Goal: Check status: Check status

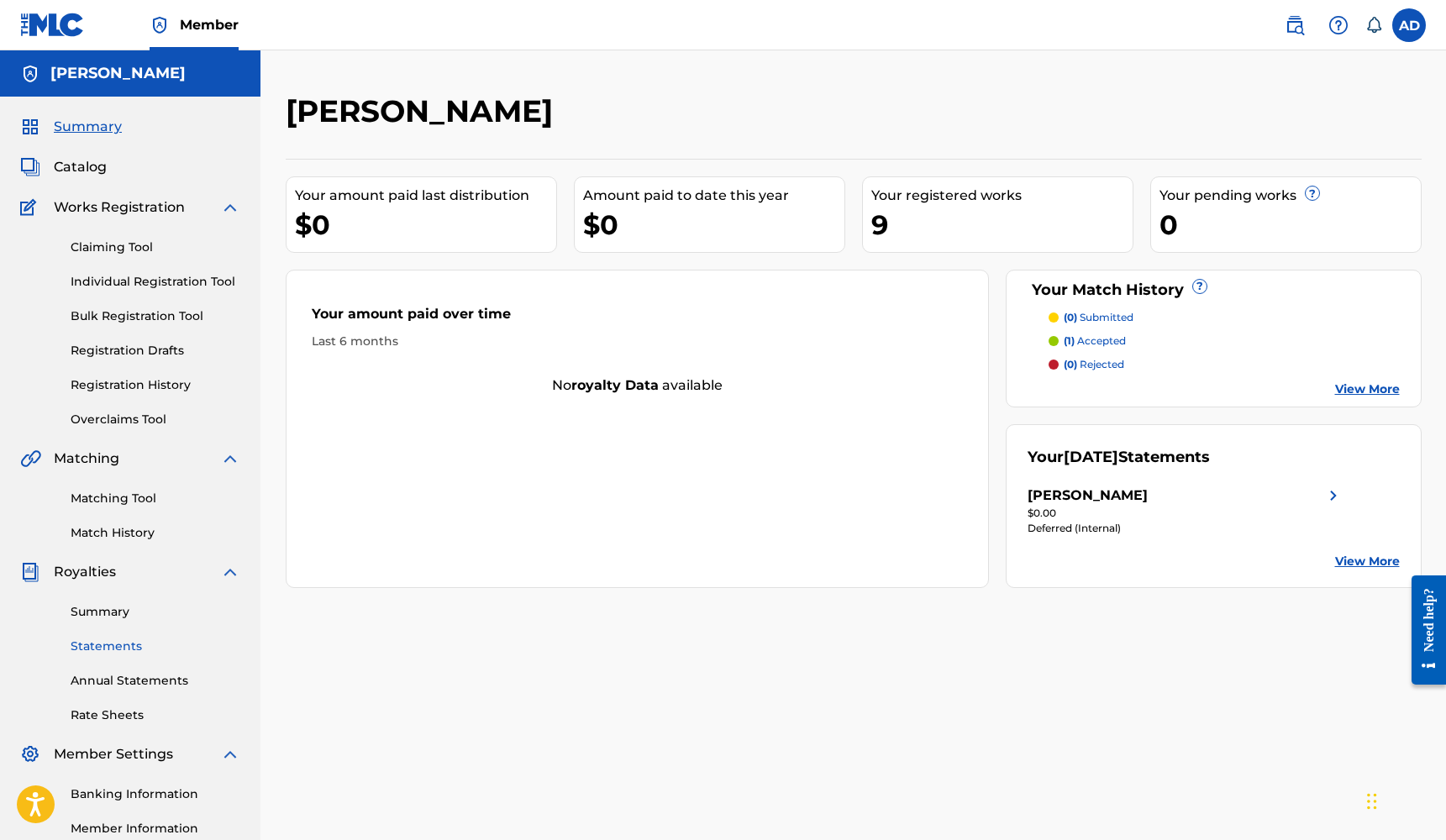
click at [95, 653] on link "Statements" at bounding box center [155, 646] width 170 height 17
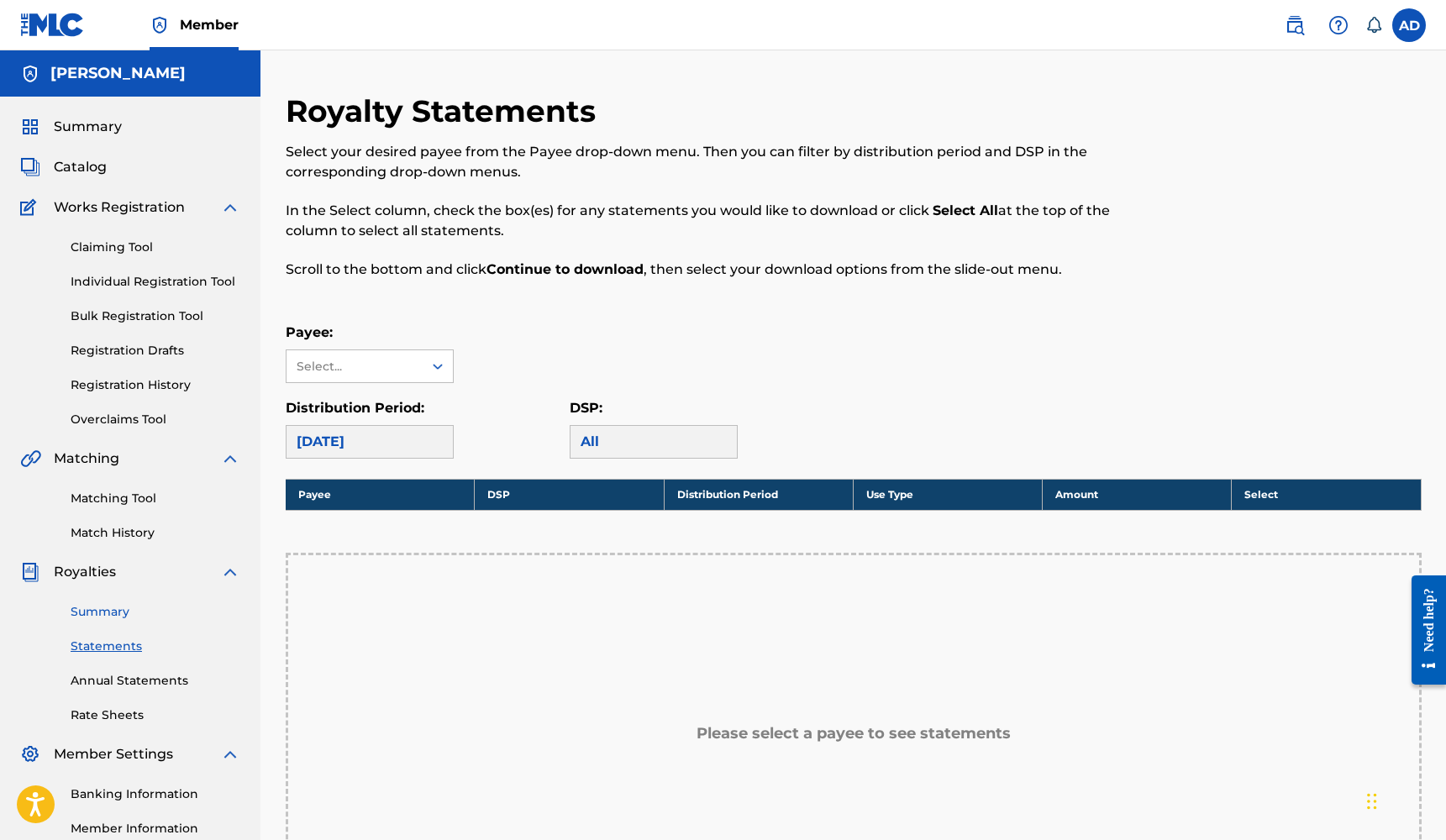
click at [104, 616] on link "Summary" at bounding box center [155, 611] width 170 height 17
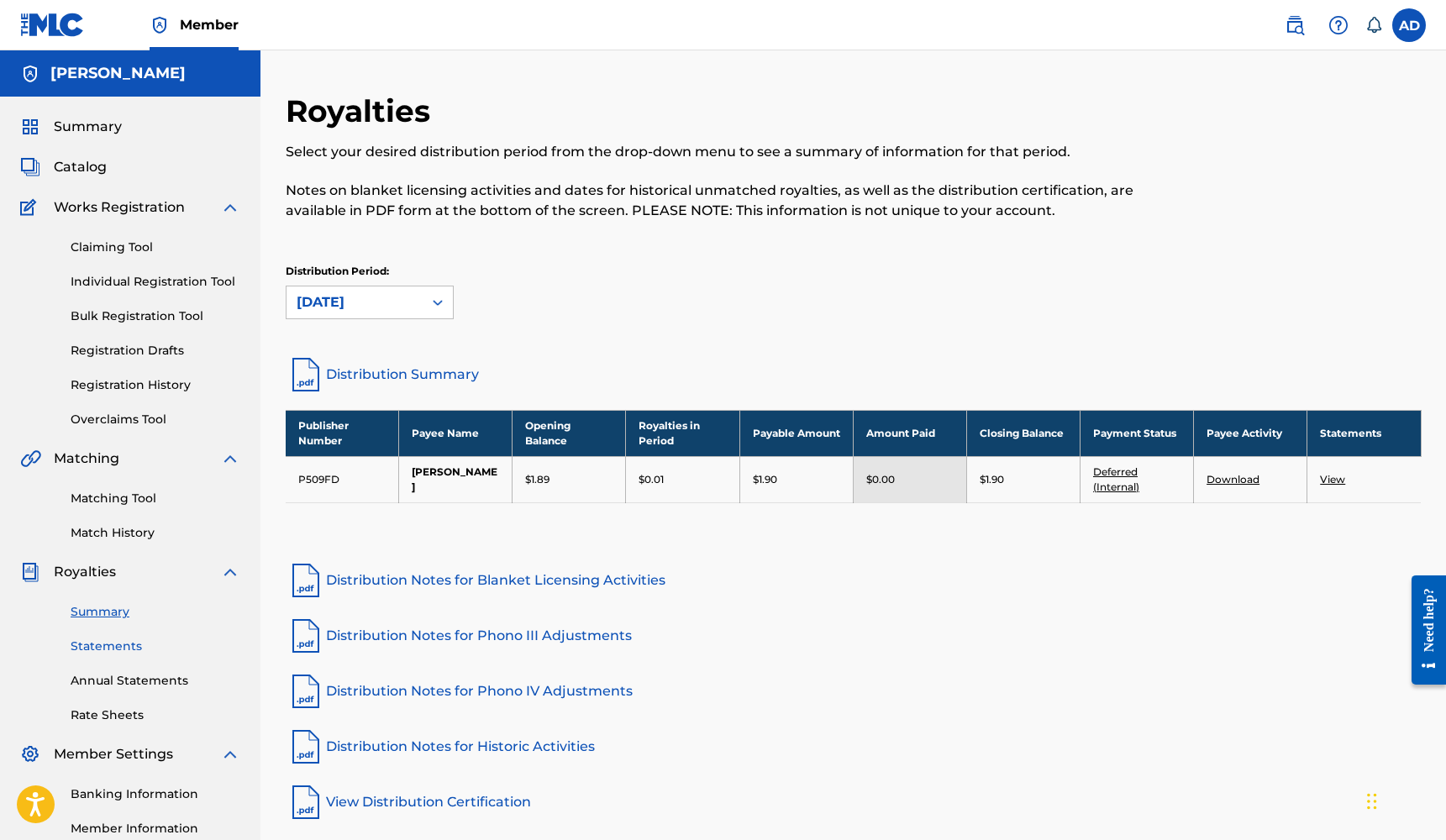
click at [99, 650] on link "Statements" at bounding box center [155, 646] width 170 height 17
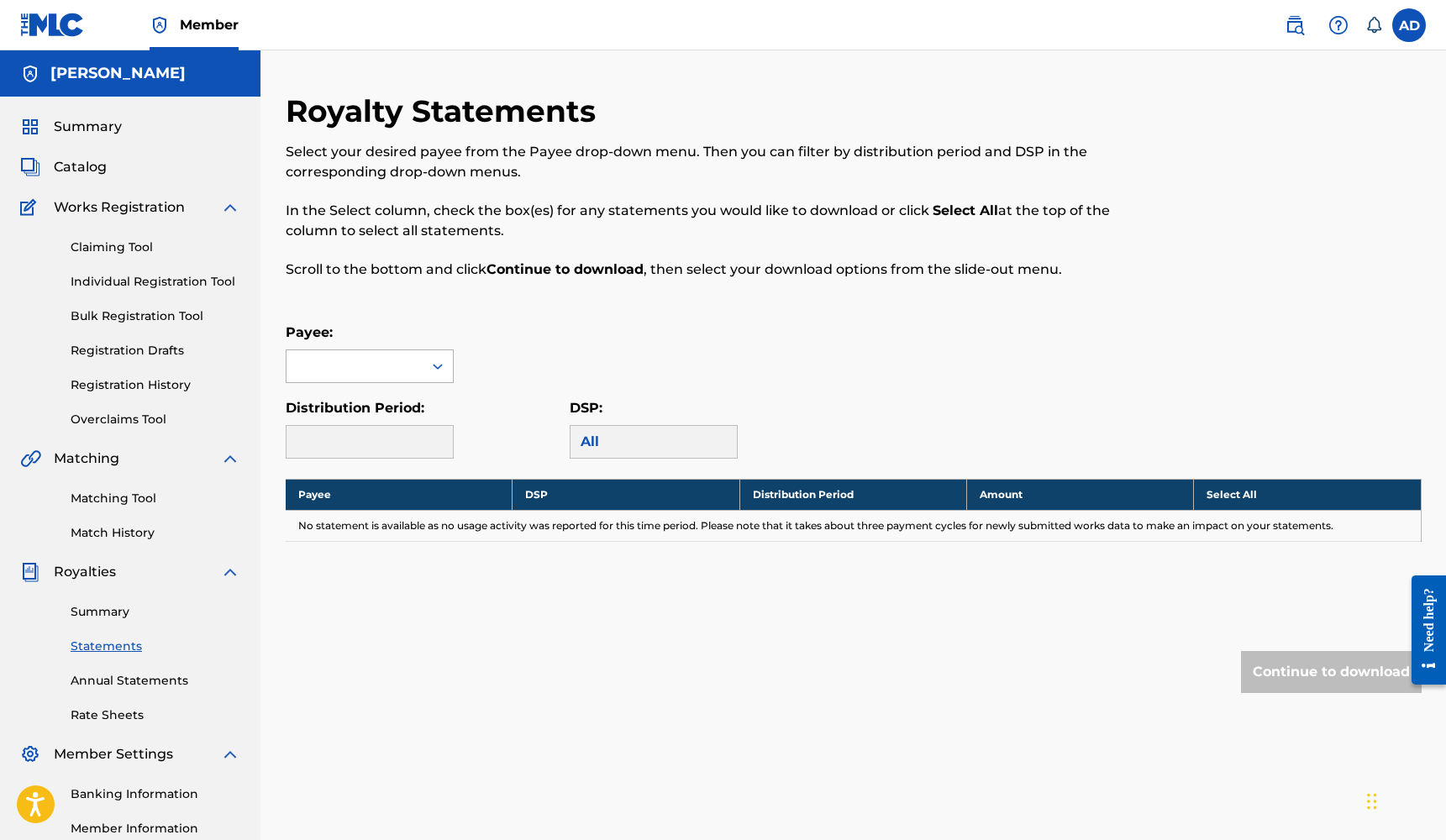
click at [412, 357] on div at bounding box center [355, 365] width 136 height 32
click at [396, 398] on div "[PERSON_NAME]" at bounding box center [370, 403] width 167 height 42
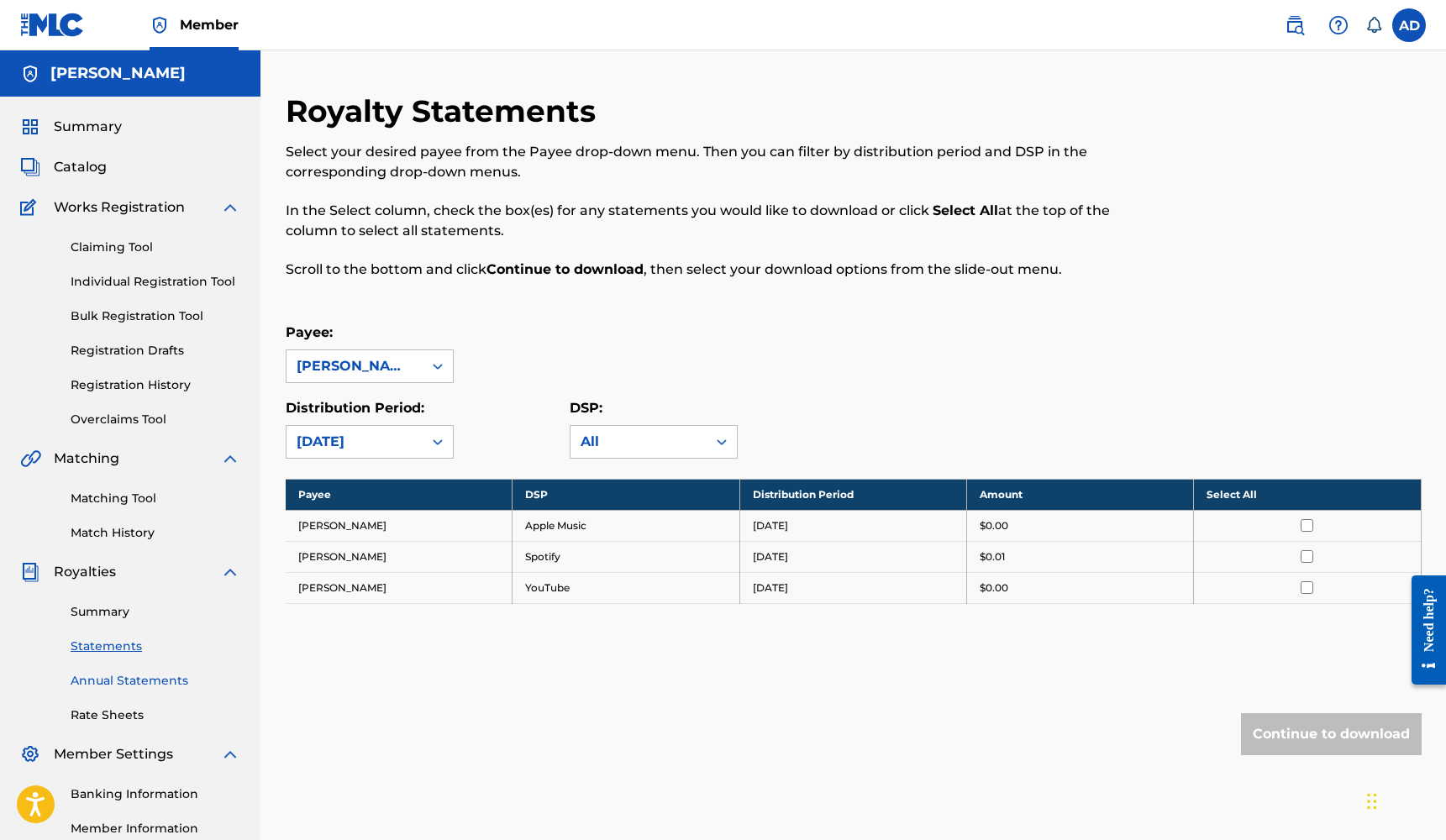
click at [129, 682] on link "Annual Statements" at bounding box center [155, 680] width 170 height 17
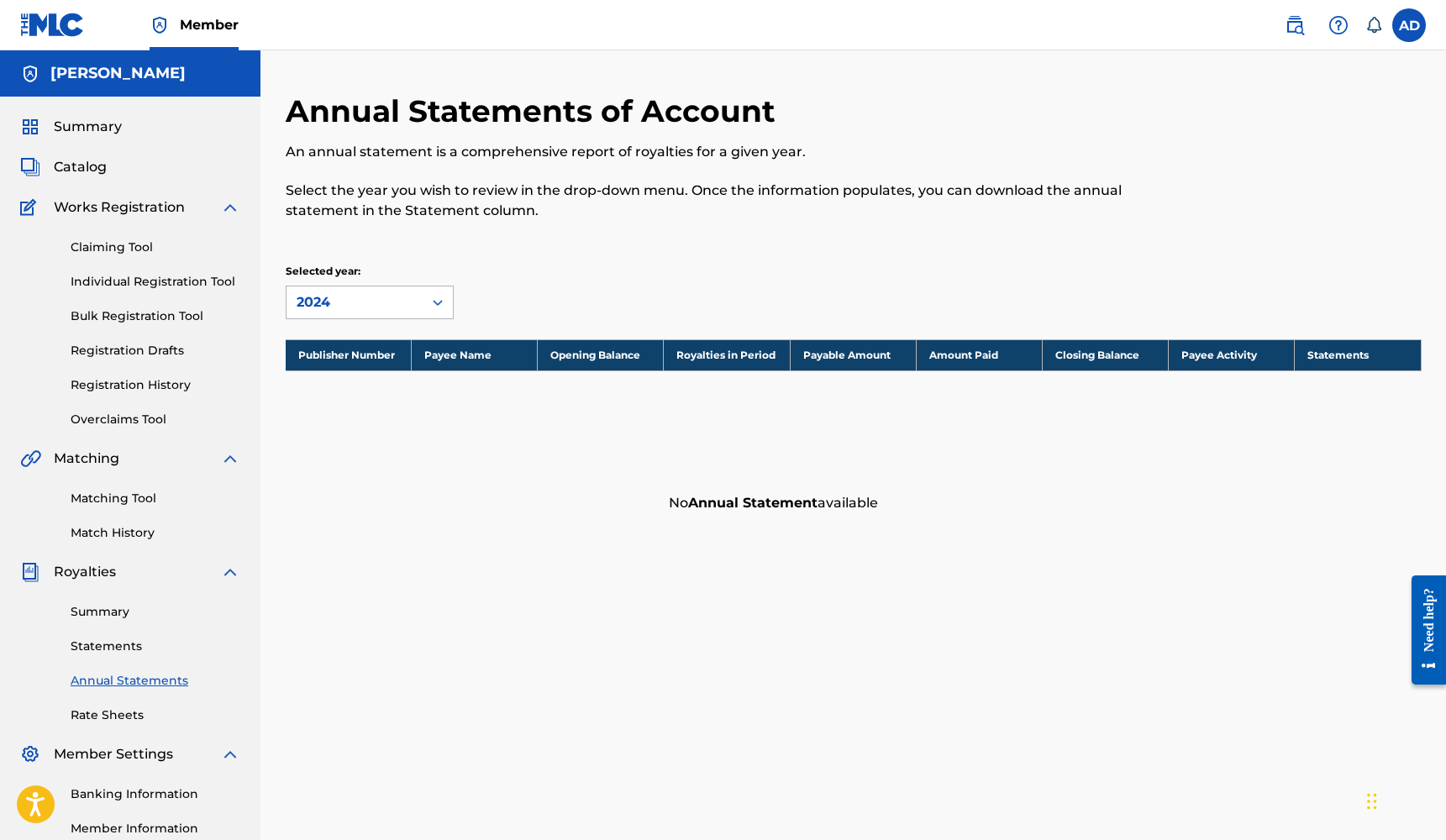
click at [432, 296] on icon at bounding box center [437, 301] width 16 height 16
click at [441, 308] on icon at bounding box center [437, 301] width 16 height 16
click at [63, 124] on span "Summary" at bounding box center [87, 126] width 68 height 20
